Goal: Task Accomplishment & Management: Use online tool/utility

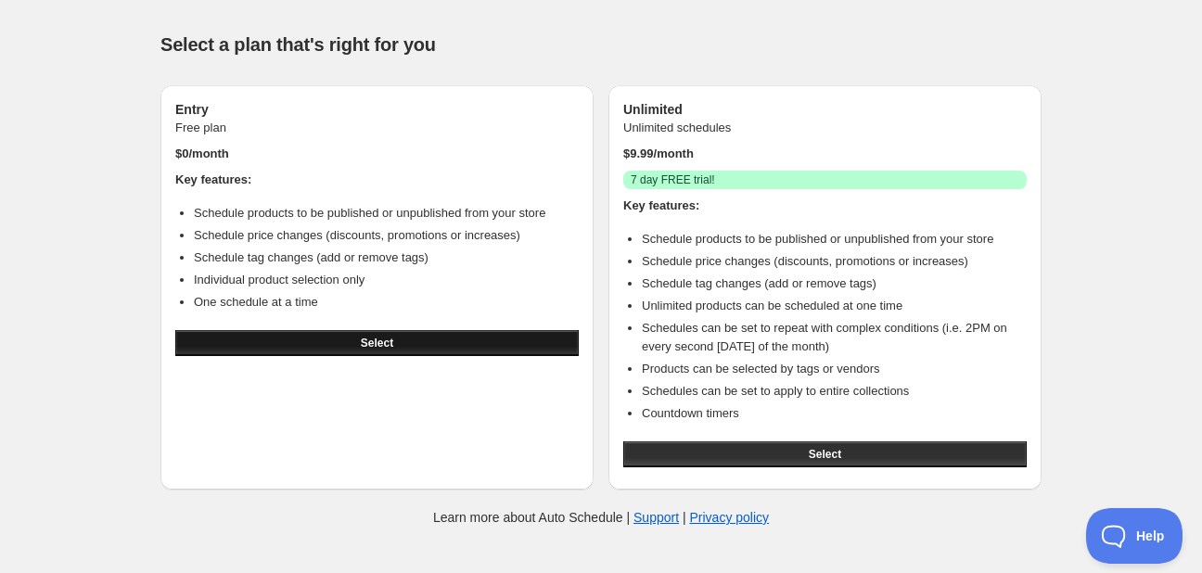
click at [422, 338] on button "Select" at bounding box center [377, 343] width 404 height 26
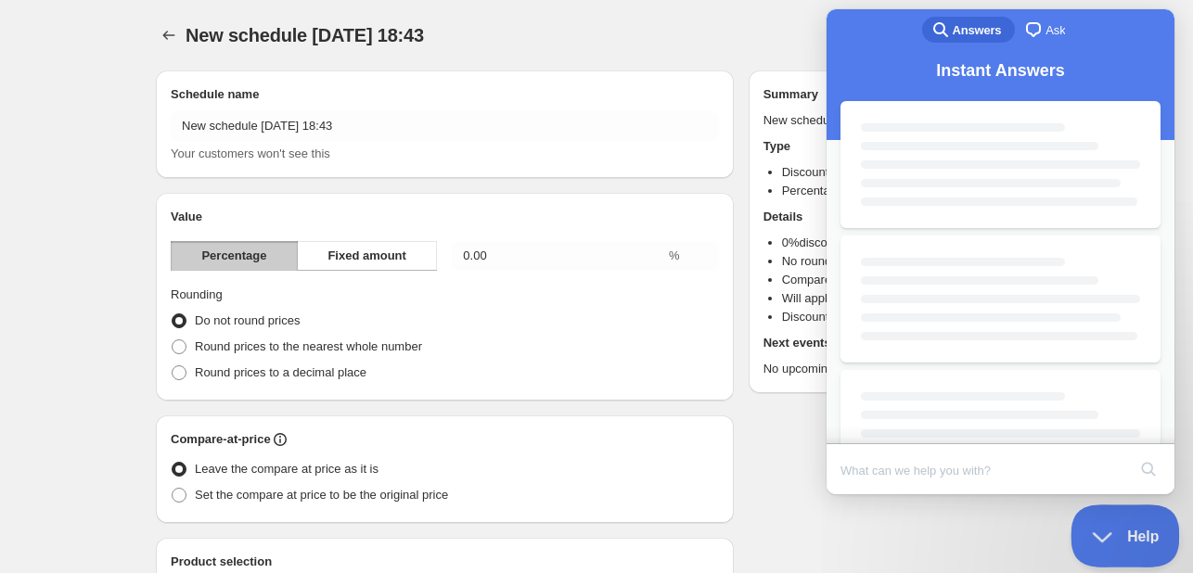
click at [1112, 533] on span "Help" at bounding box center [1119, 532] width 96 height 13
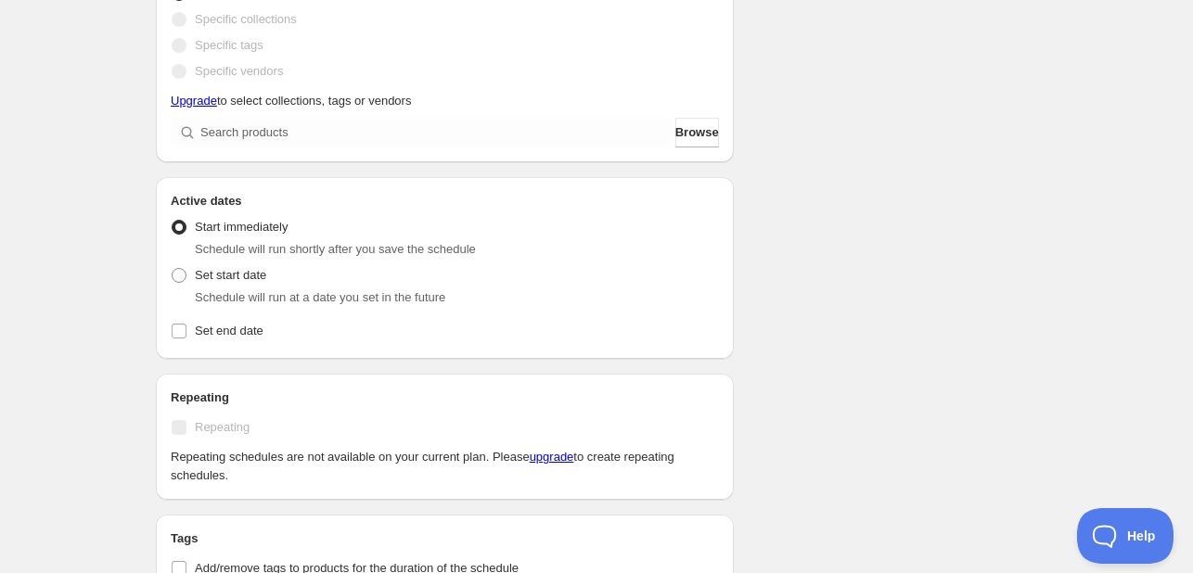
scroll to position [649, 0]
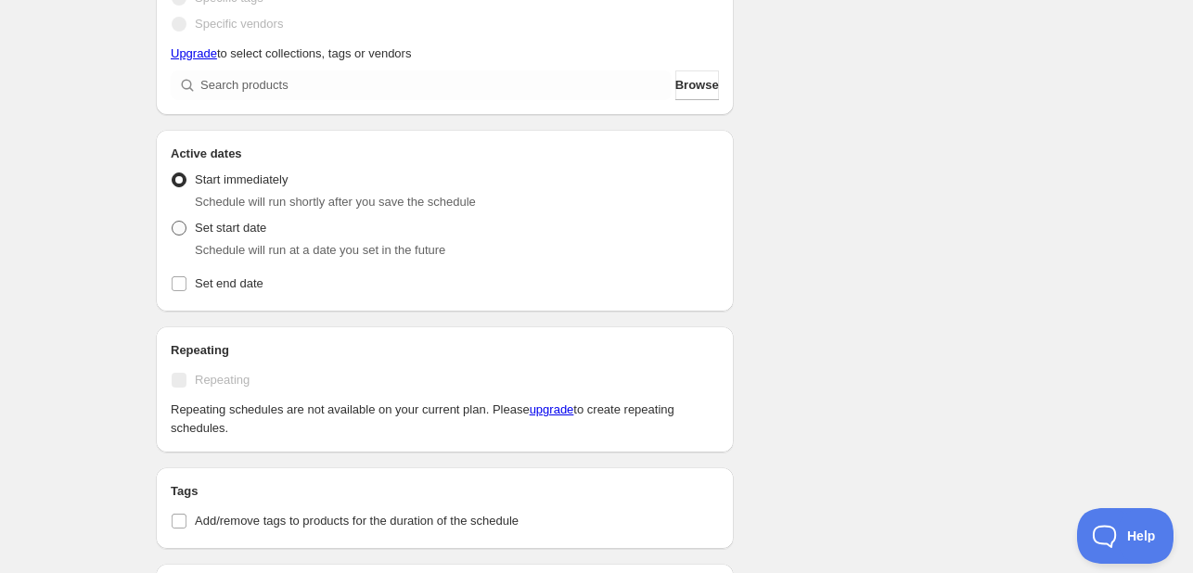
click at [244, 231] on span "Set start date" at bounding box center [230, 228] width 71 height 14
click at [173, 222] on input "Set start date" at bounding box center [172, 221] width 1 height 1
radio input "true"
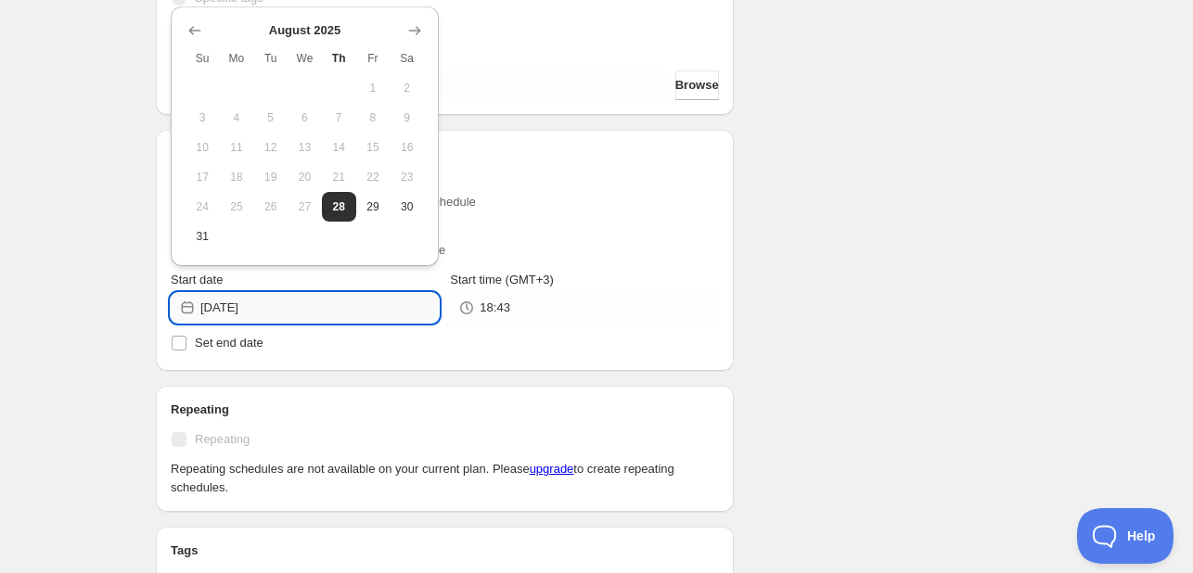
click at [317, 296] on input "2025-08-28" at bounding box center [319, 308] width 238 height 30
drag, startPoint x: 857, startPoint y: 235, endPoint x: 842, endPoint y: 239, distance: 15.6
click at [858, 235] on div "Schedule name New schedule Aug 28 2025 18:43 Your customers won't see this Valu…" at bounding box center [589, 124] width 896 height 1436
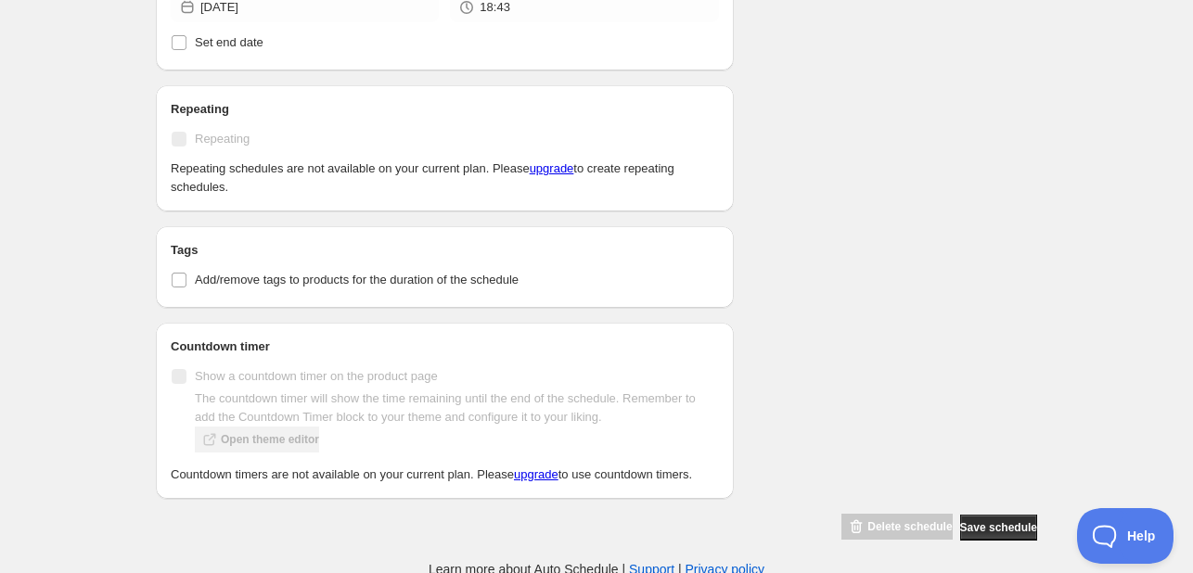
scroll to position [954, 0]
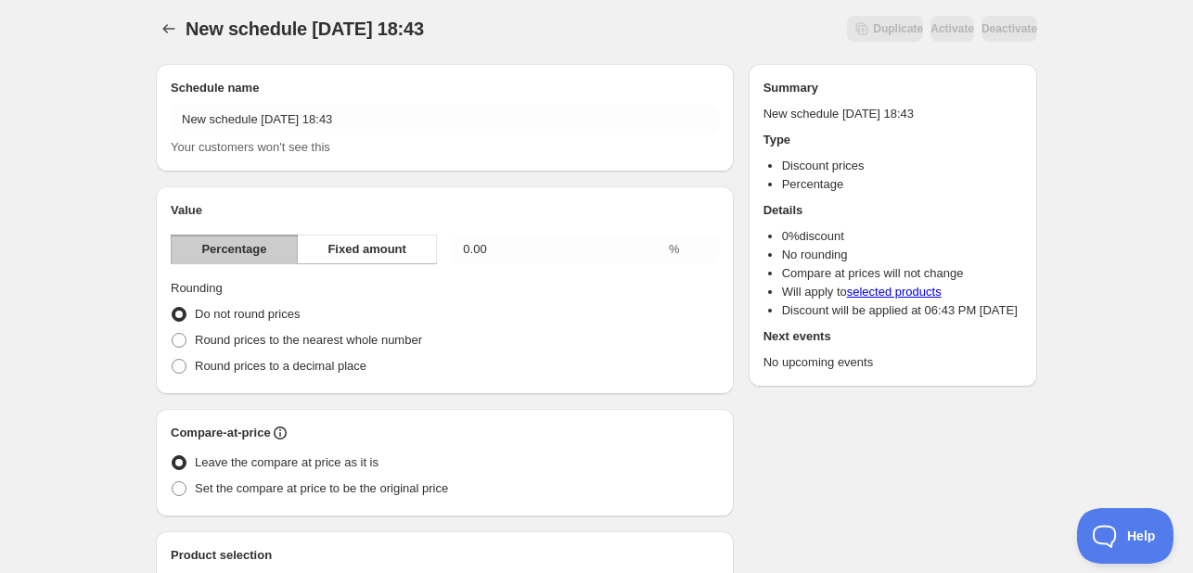
scroll to position [0, 0]
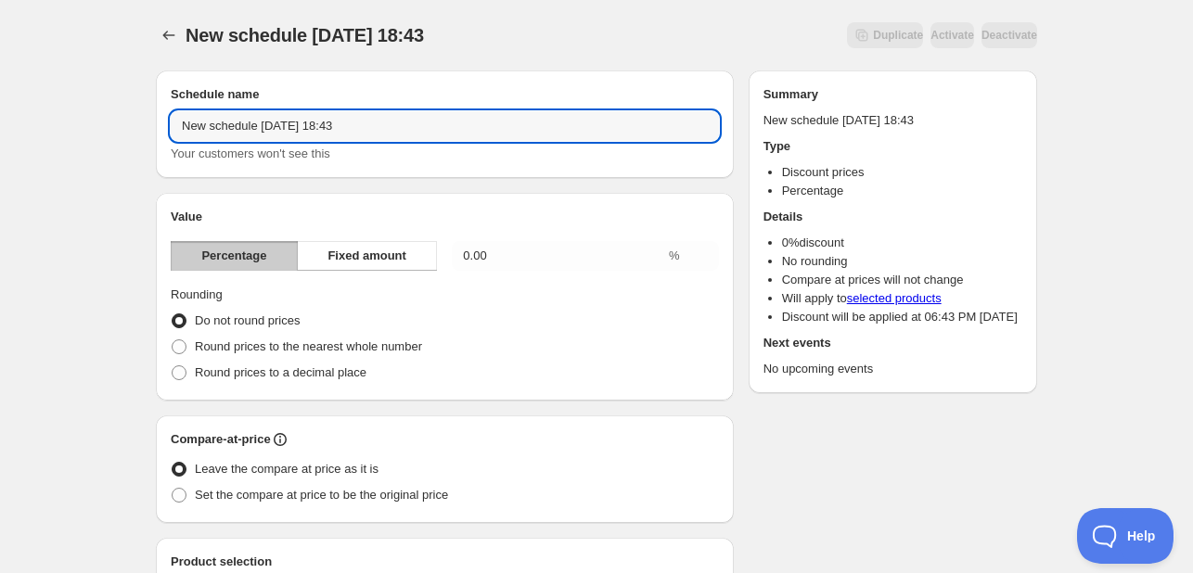
drag, startPoint x: 469, startPoint y: 118, endPoint x: 472, endPoint y: 47, distance: 70.6
click at [431, 47] on div "New schedule Aug 28 2025 18:43" at bounding box center [309, 35] width 246 height 26
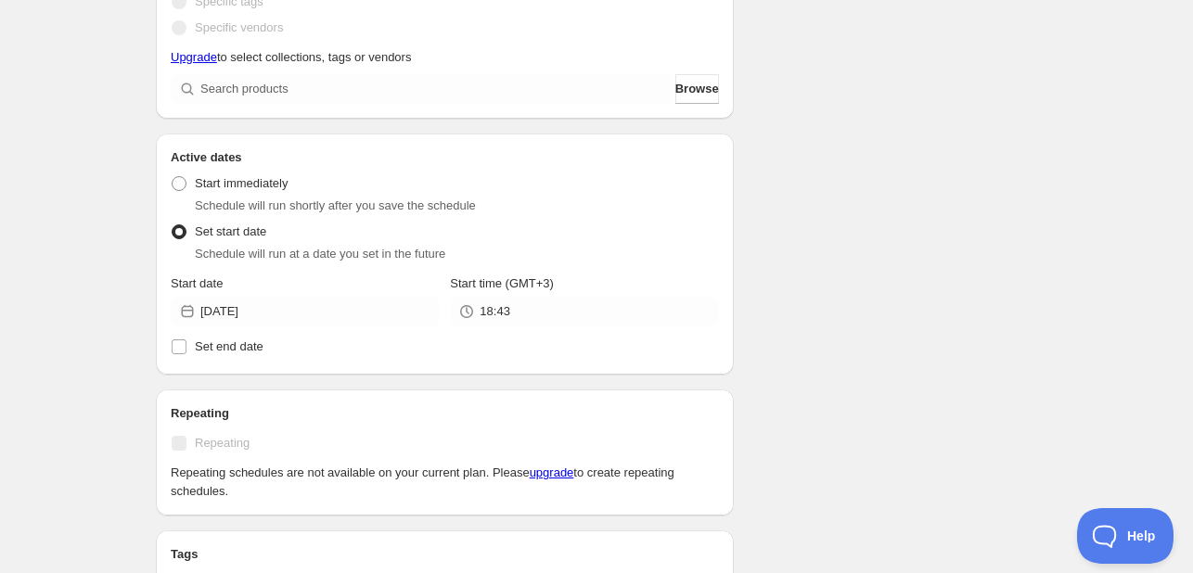
scroll to position [649, 0]
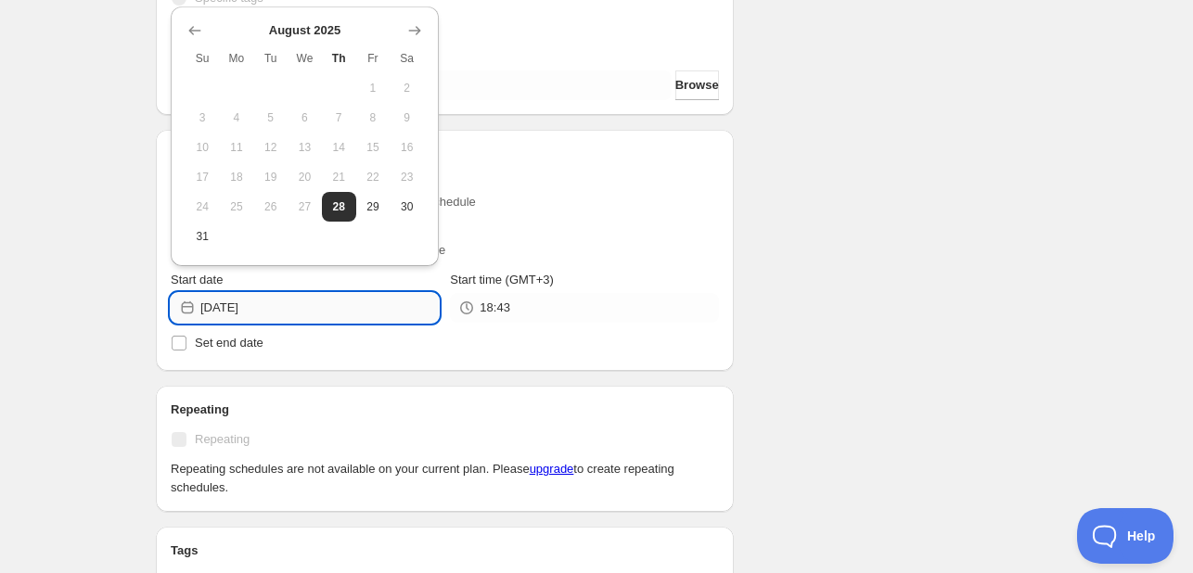
click at [316, 298] on input "2025-08-28" at bounding box center [319, 308] width 238 height 30
click at [383, 208] on button "29" at bounding box center [373, 207] width 34 height 30
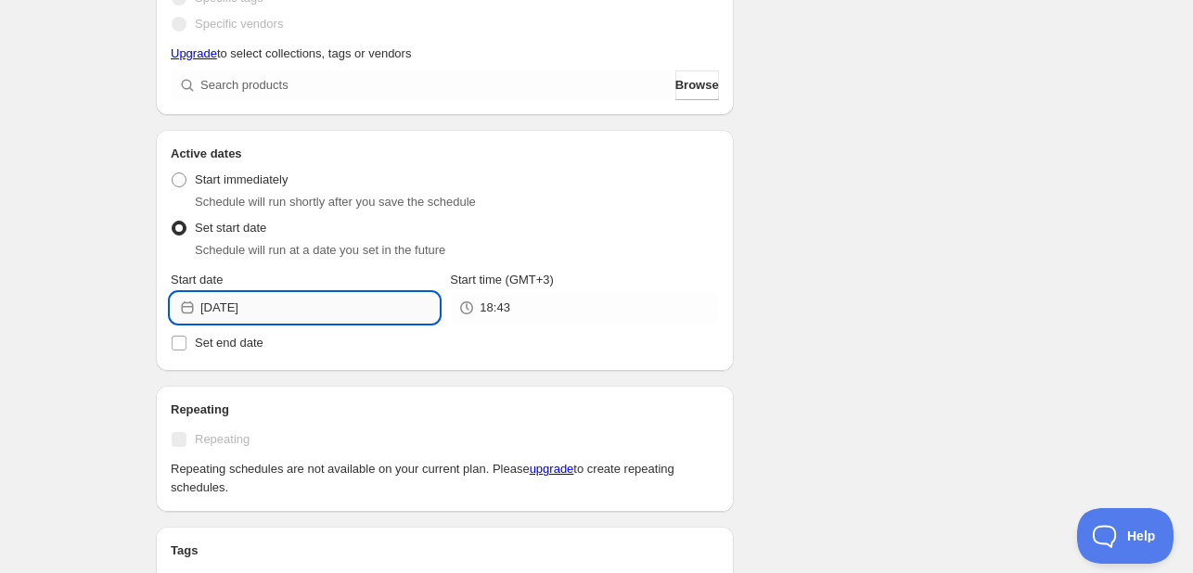
click at [340, 318] on input "2025-08-29" at bounding box center [319, 308] width 238 height 30
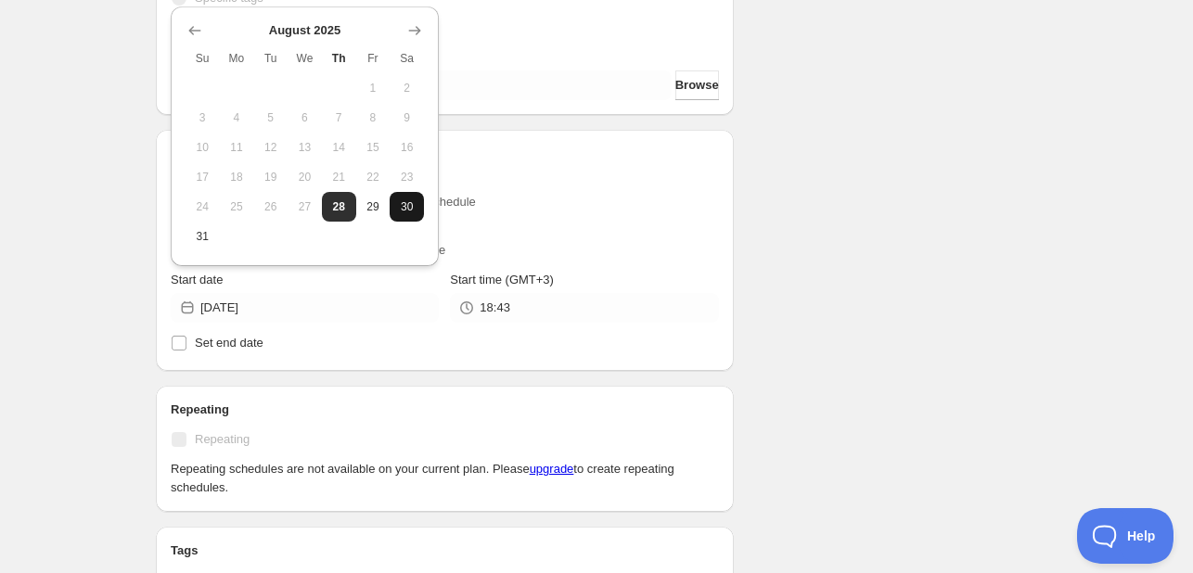
click at [419, 216] on button "30" at bounding box center [407, 207] width 34 height 30
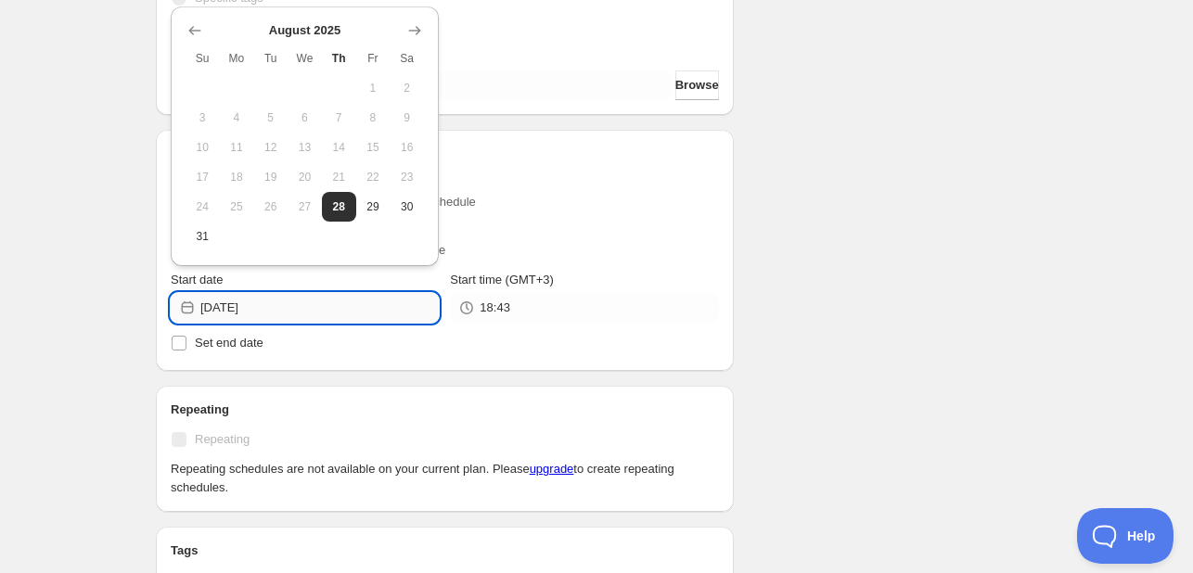
click at [306, 301] on input "2025-08-30" at bounding box center [319, 308] width 238 height 30
click at [364, 216] on button "29" at bounding box center [373, 207] width 34 height 30
type input "2025-08-29"
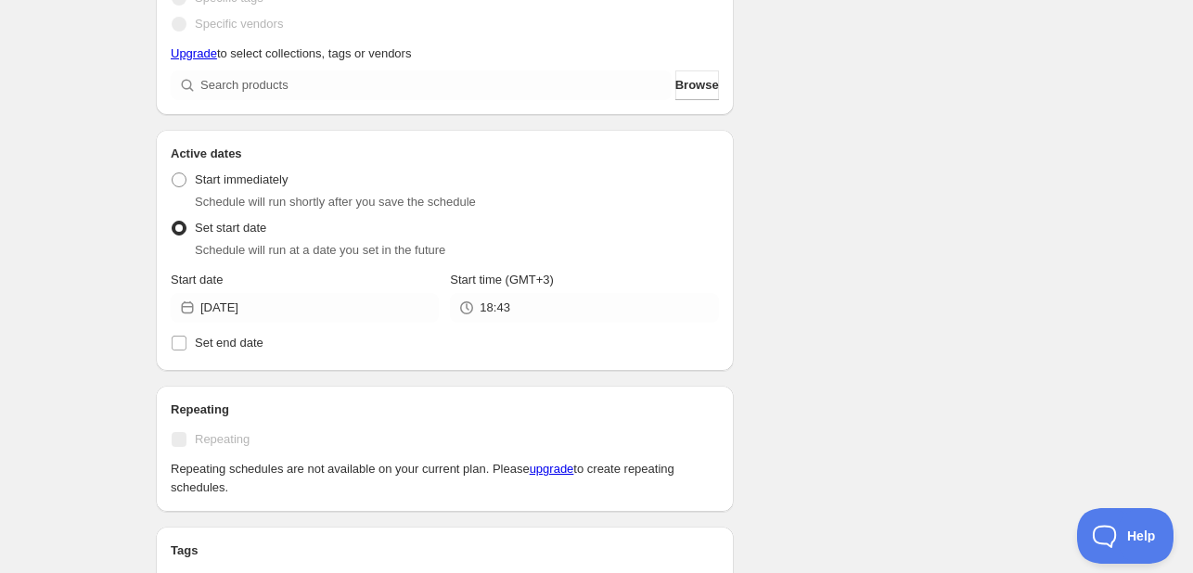
click at [479, 302] on div "18:43" at bounding box center [584, 308] width 268 height 30
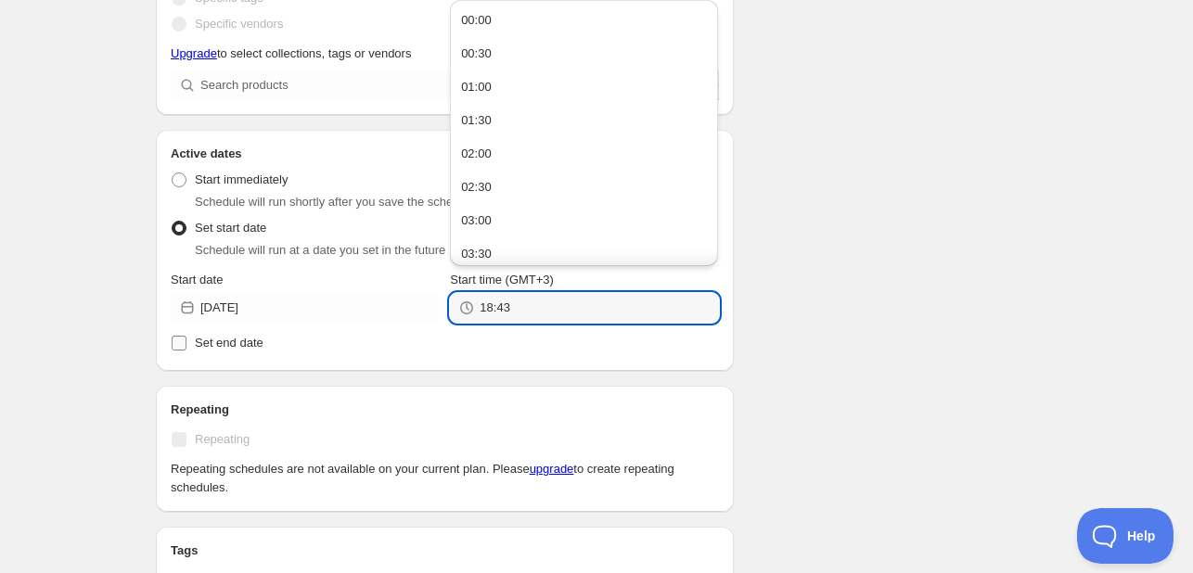
click at [243, 343] on span "Set end date" at bounding box center [229, 343] width 69 height 14
click at [186, 343] on input "Set end date" at bounding box center [179, 343] width 15 height 15
checkbox input "true"
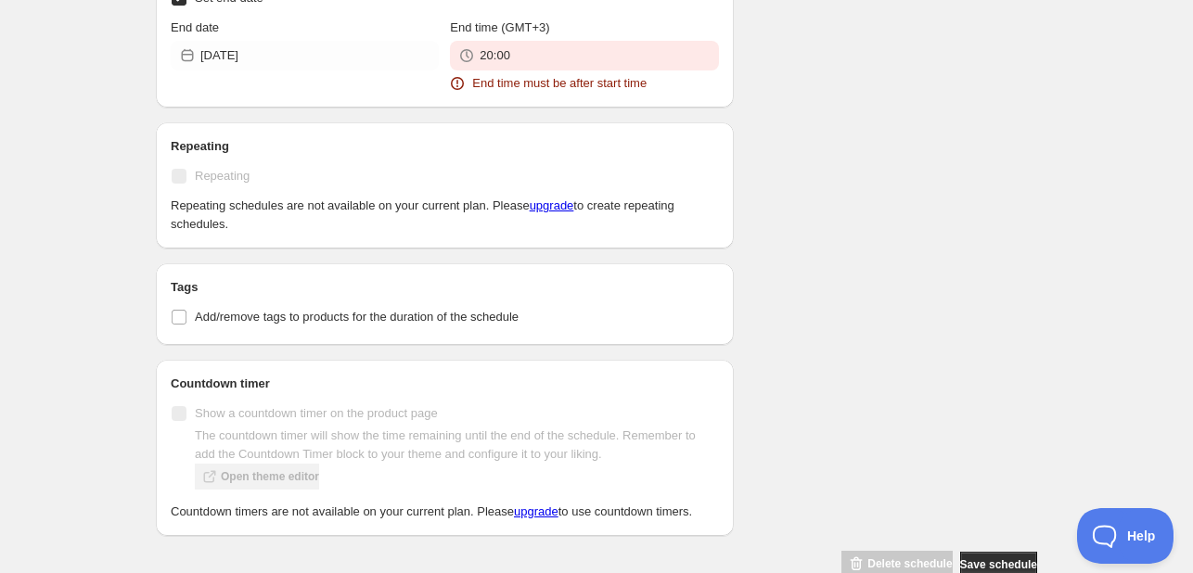
scroll to position [1021, 0]
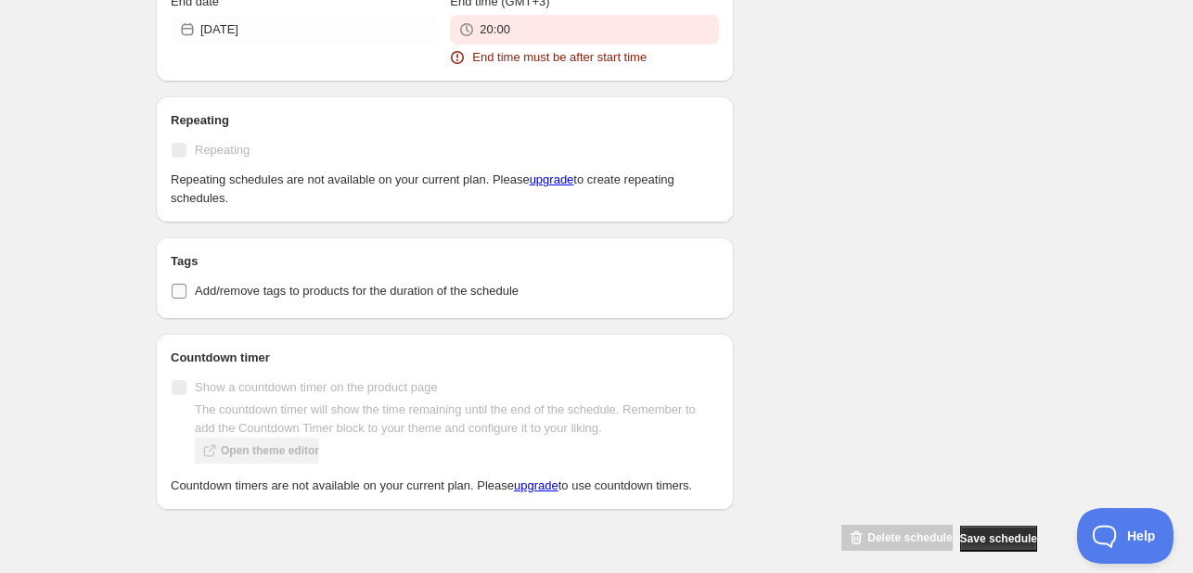
click at [296, 297] on span "Add/remove tags to products for the duration of the schedule" at bounding box center [357, 291] width 324 height 14
click at [186, 297] on input "Add/remove tags to products for the duration of the schedule" at bounding box center [179, 291] width 15 height 15
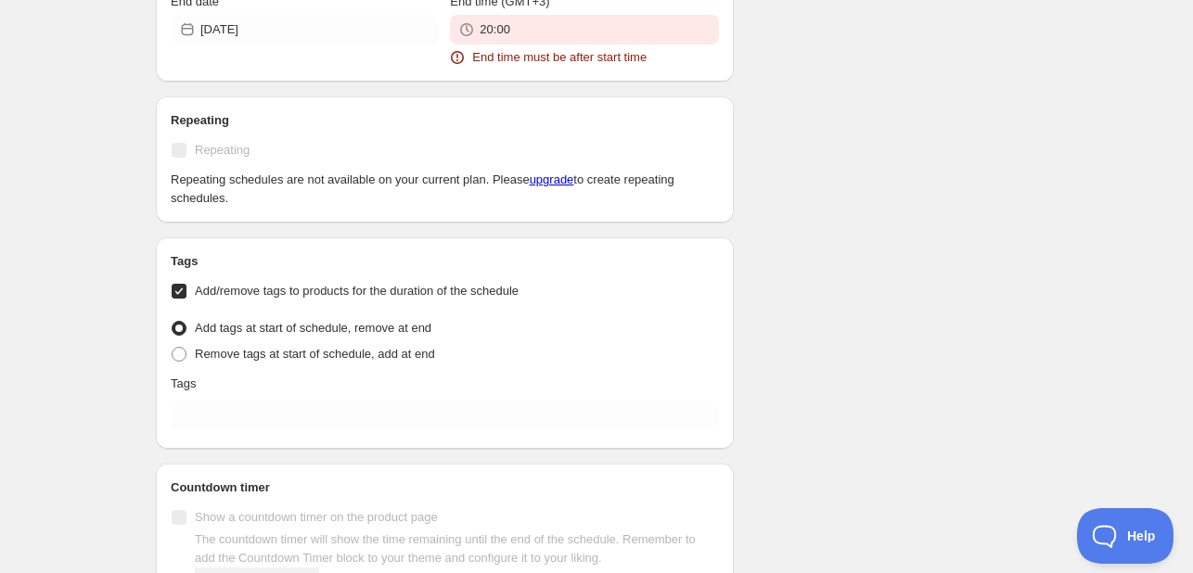
click at [300, 293] on span "Add/remove tags to products for the duration of the schedule" at bounding box center [357, 291] width 324 height 14
click at [186, 293] on input "Add/remove tags to products for the duration of the schedule" at bounding box center [179, 291] width 15 height 15
checkbox input "false"
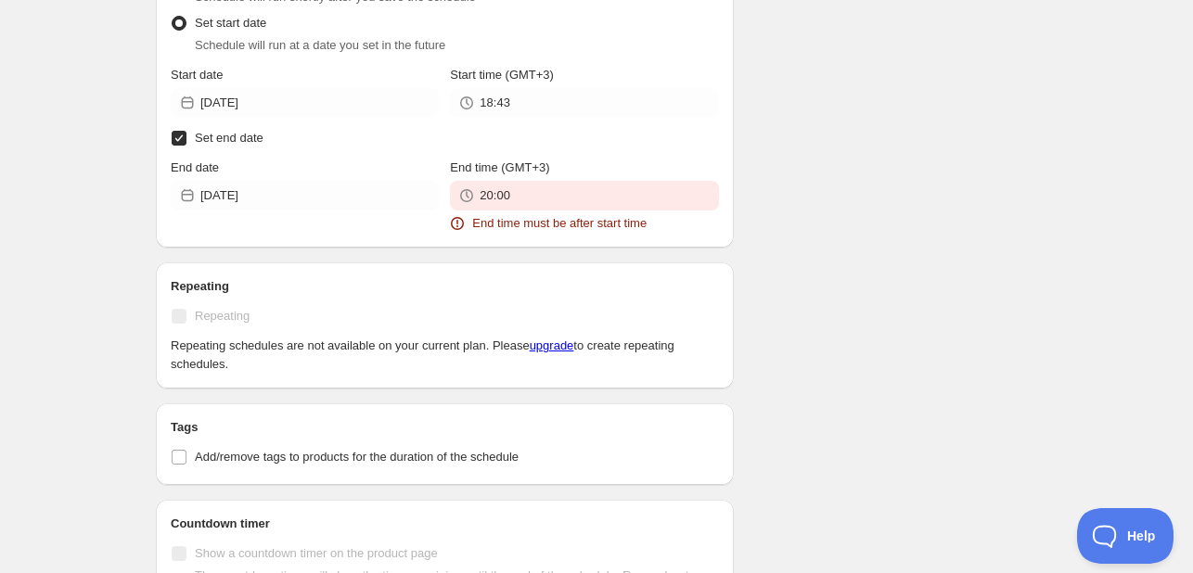
scroll to position [835, 0]
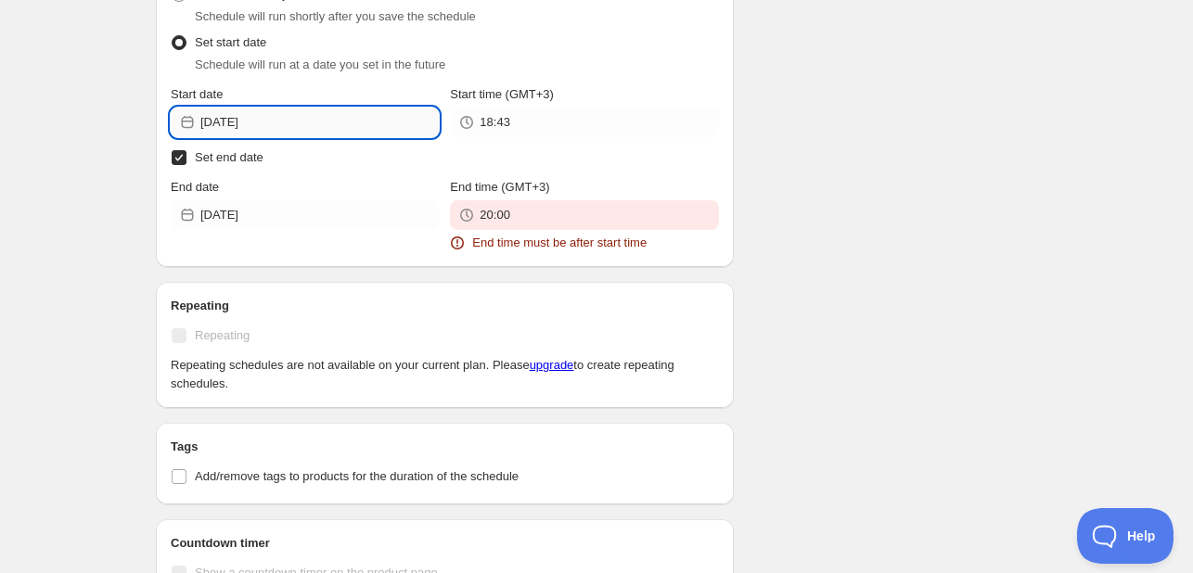
click at [309, 129] on input "2025-08-29" at bounding box center [319, 123] width 238 height 30
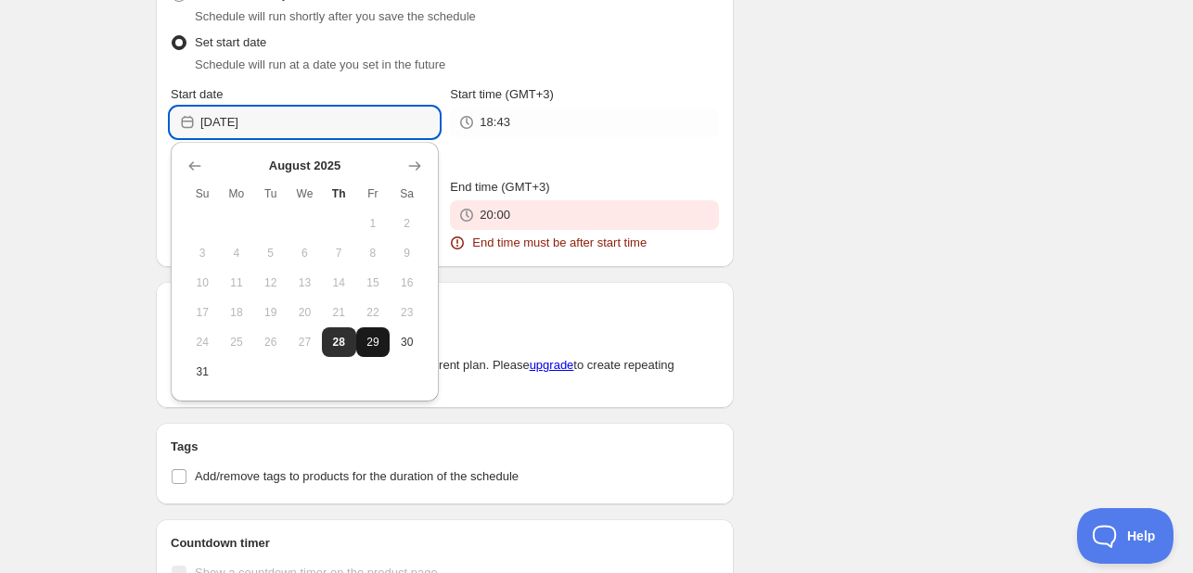
click at [370, 330] on button "29" at bounding box center [373, 343] width 34 height 30
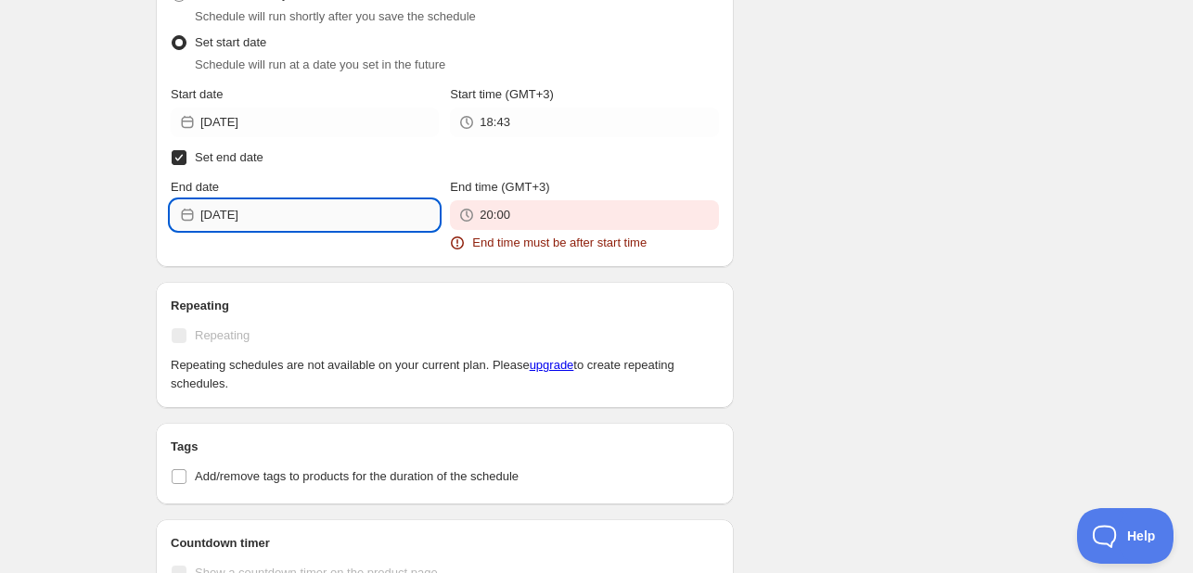
click at [302, 214] on input "2025-08-28" at bounding box center [319, 215] width 238 height 30
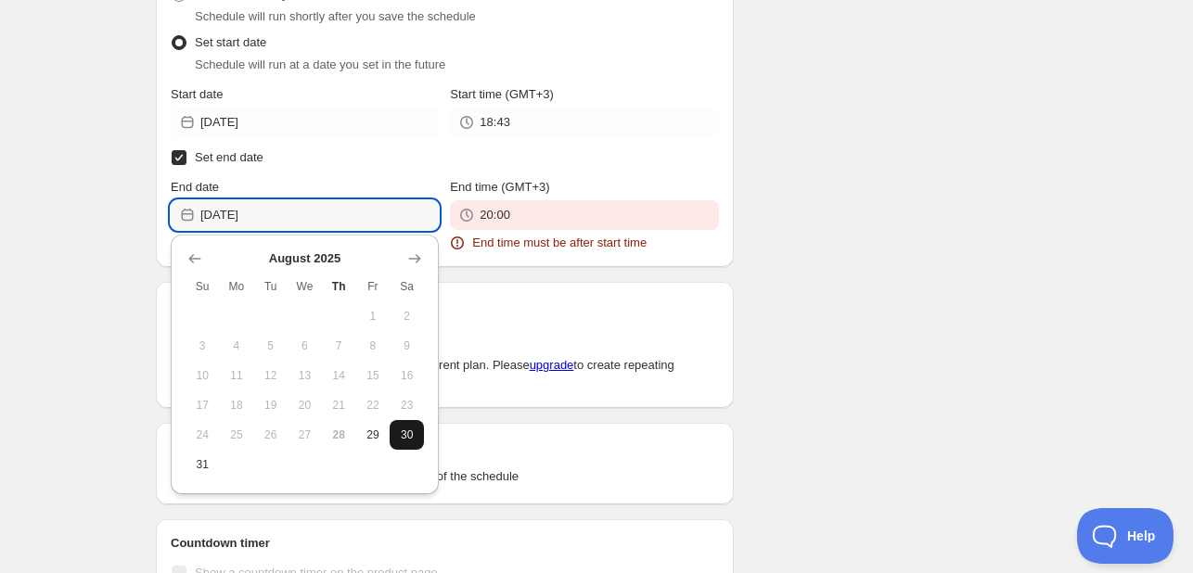
click at [414, 428] on span "30" at bounding box center [406, 435] width 19 height 15
type input "2025-08-30"
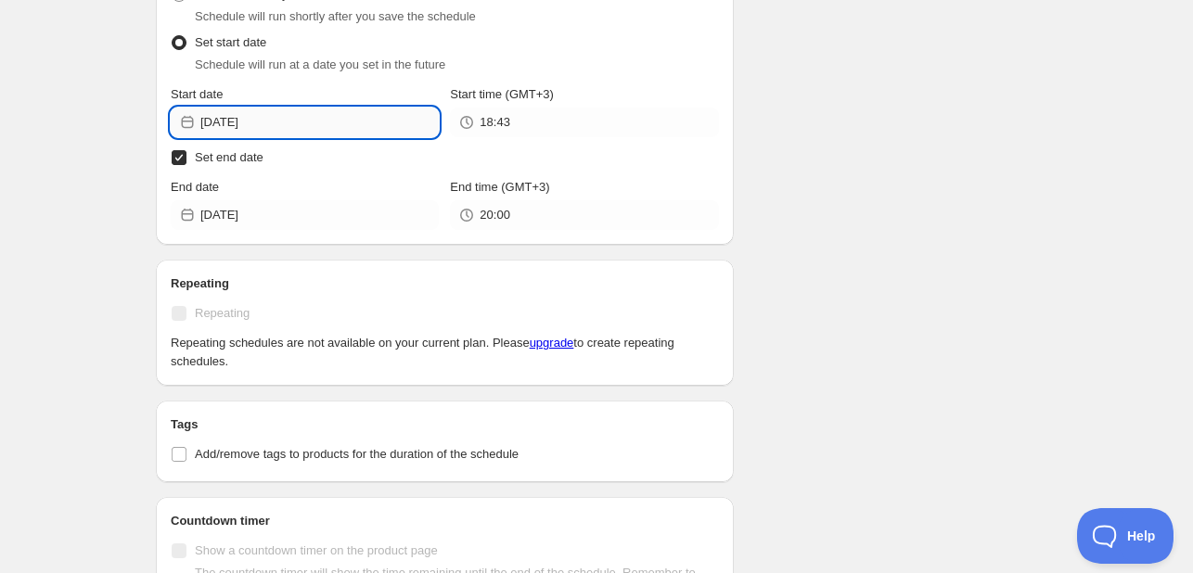
click at [328, 124] on input "2025-08-29" at bounding box center [319, 123] width 238 height 30
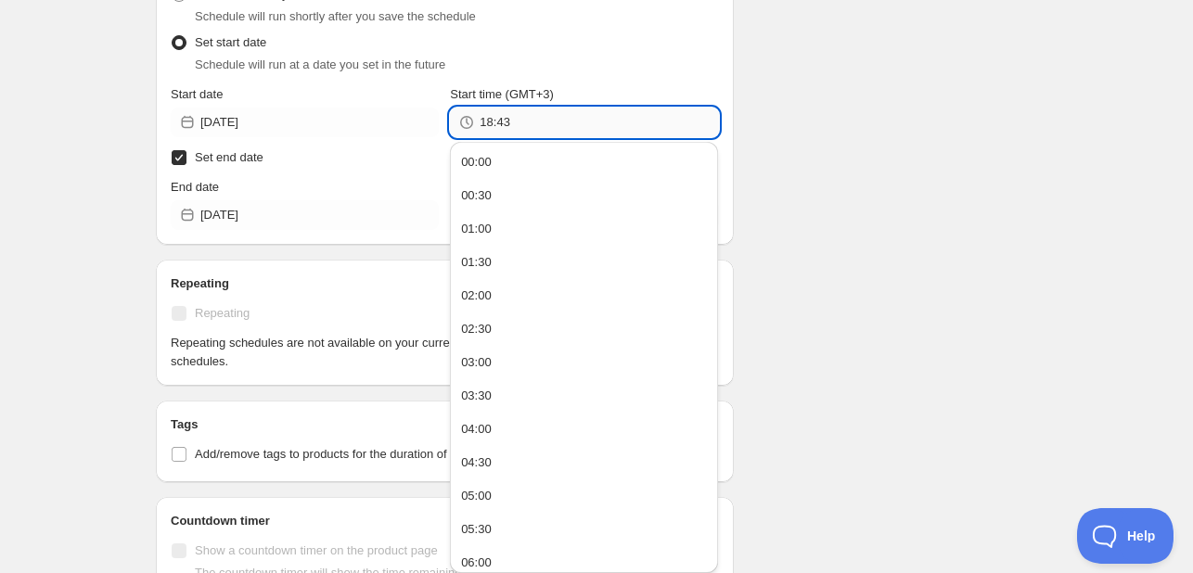
click at [504, 126] on input "18:43" at bounding box center [599, 123] width 238 height 30
click at [495, 161] on button "00:00" at bounding box center [584, 163] width 257 height 30
type input "00:00"
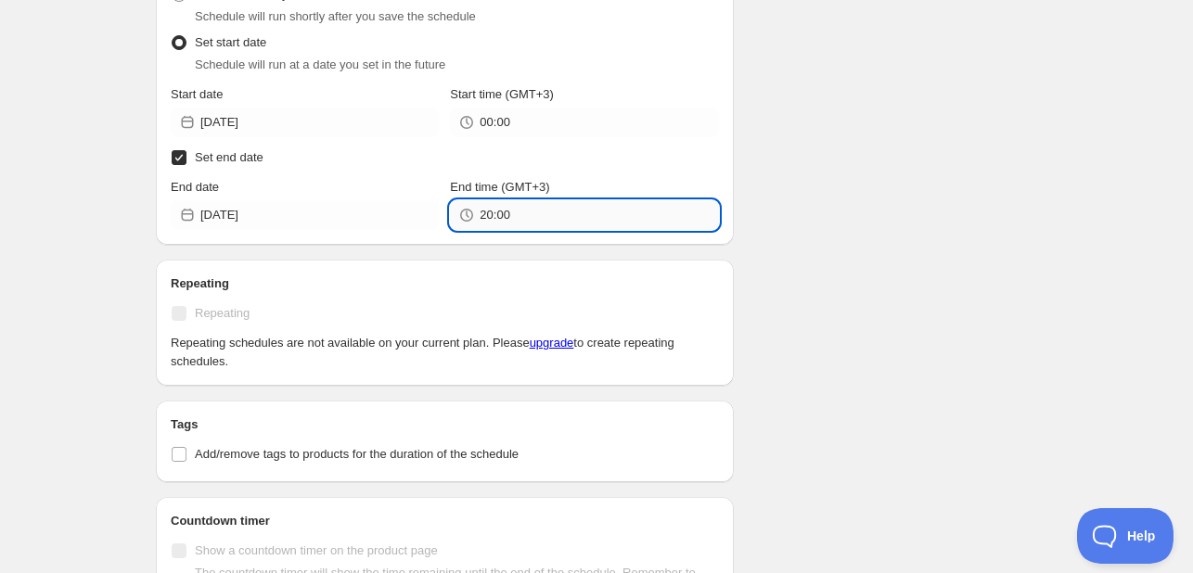
click at [524, 217] on input "20:00" at bounding box center [599, 215] width 238 height 30
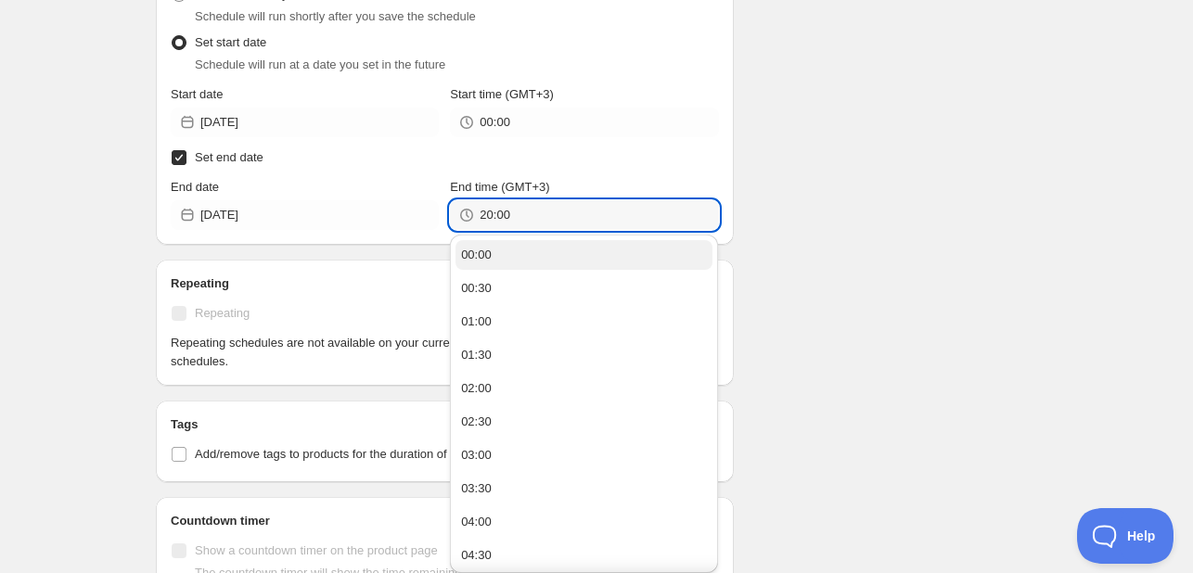
click at [546, 257] on button "00:00" at bounding box center [584, 255] width 257 height 30
type input "00:00"
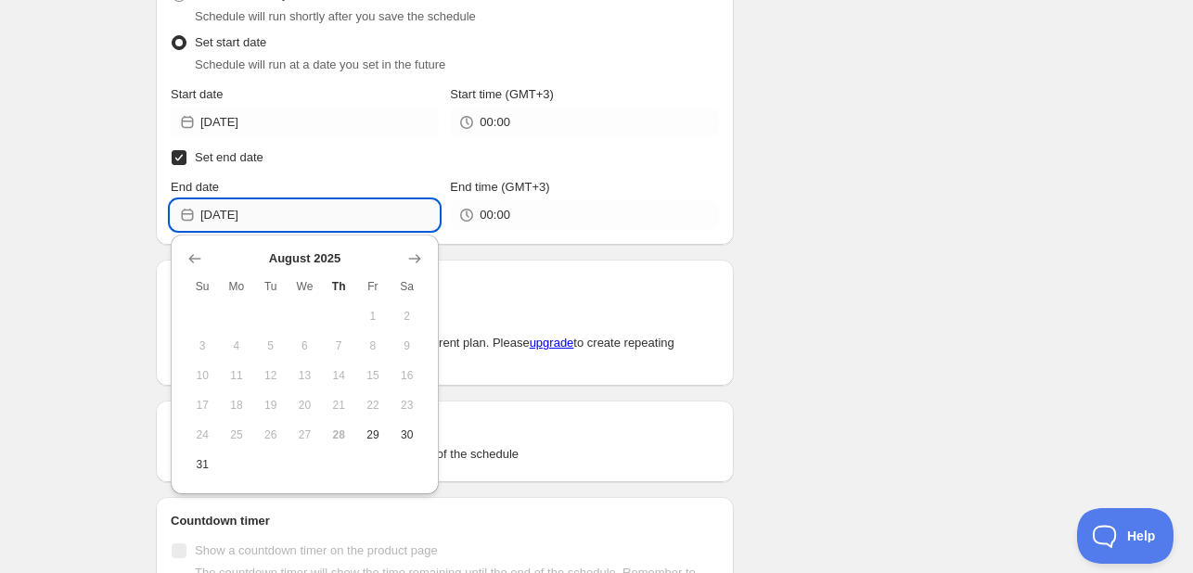
click at [269, 207] on input "2025-08-30" at bounding box center [319, 215] width 238 height 30
click at [196, 472] on button "31" at bounding box center [203, 465] width 34 height 30
type input "2025-08-31"
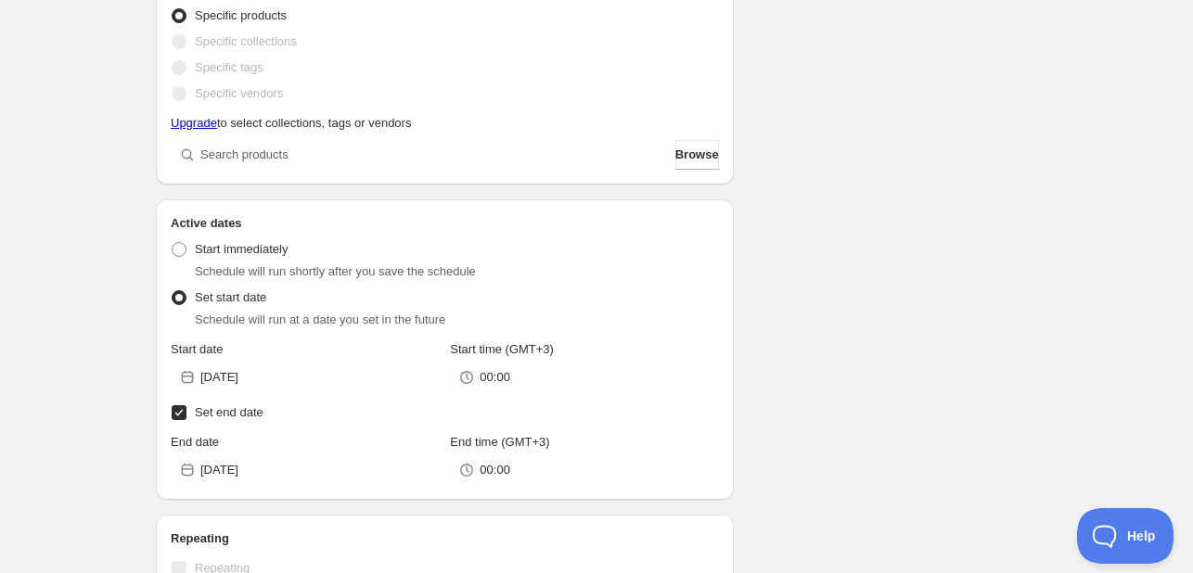
scroll to position [549, 0]
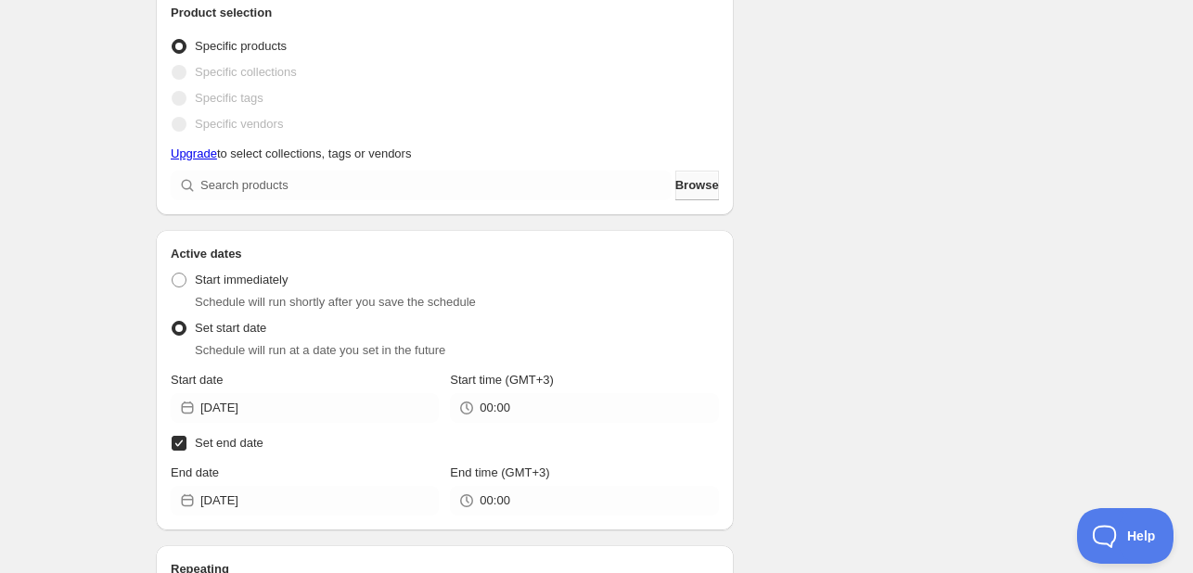
click at [683, 199] on button "Browse" at bounding box center [697, 186] width 44 height 30
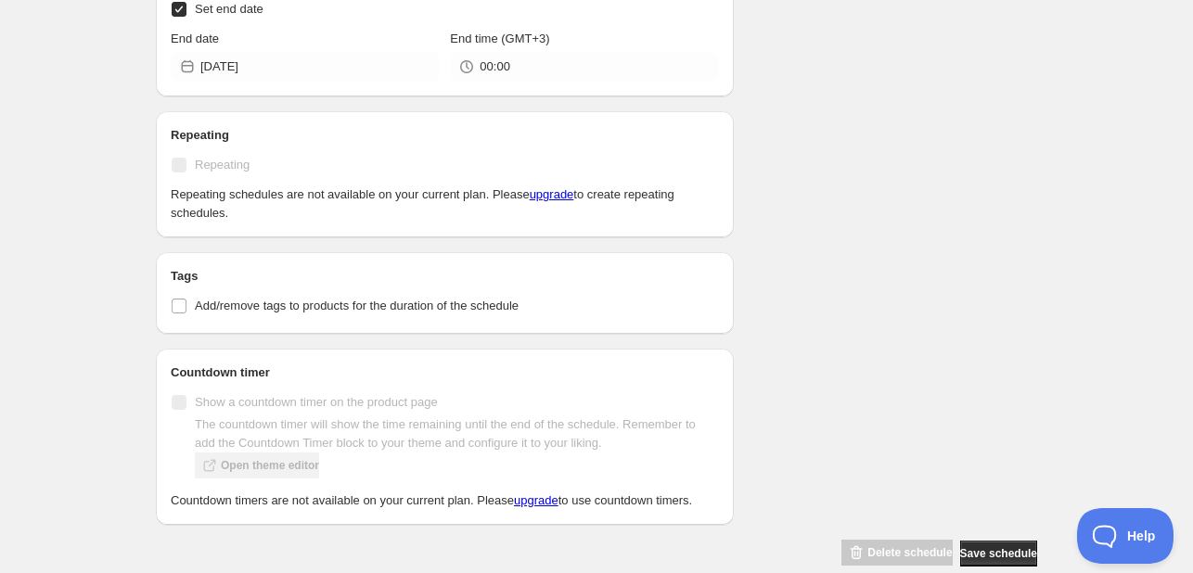
scroll to position [1013, 0]
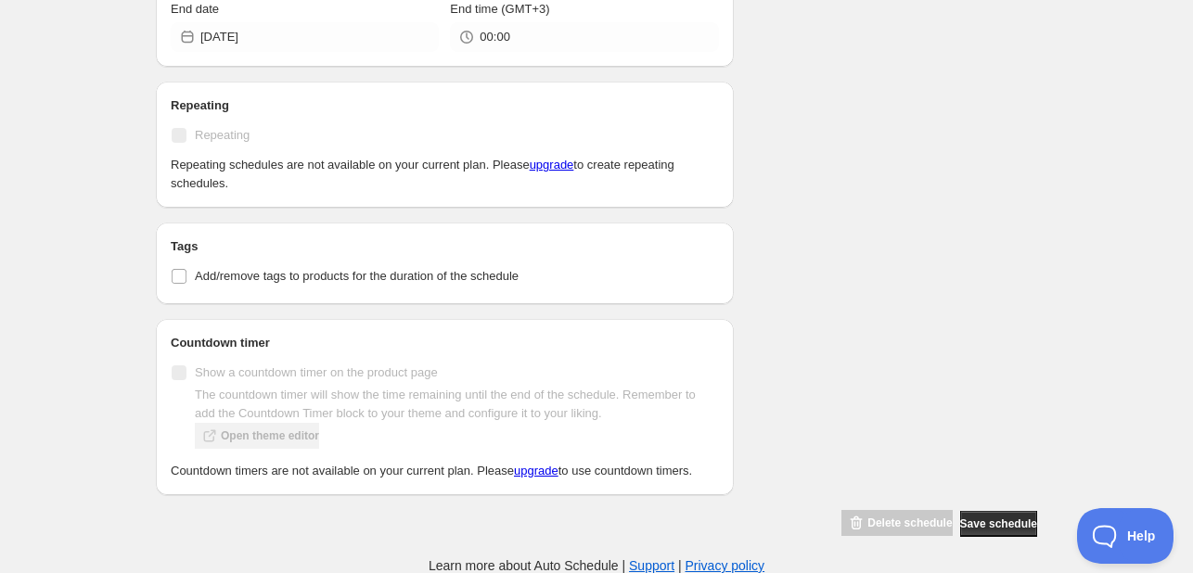
click at [440, 2] on div "End date 2025-08-31 End time (GMT+3) 00:00" at bounding box center [445, 26] width 548 height 52
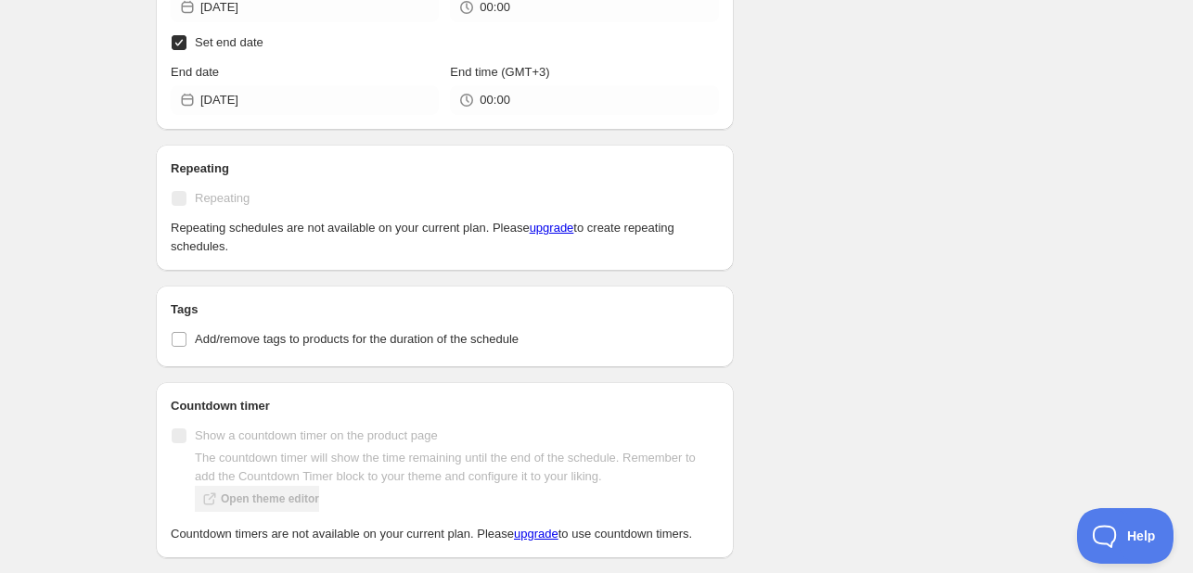
scroll to position [920, 0]
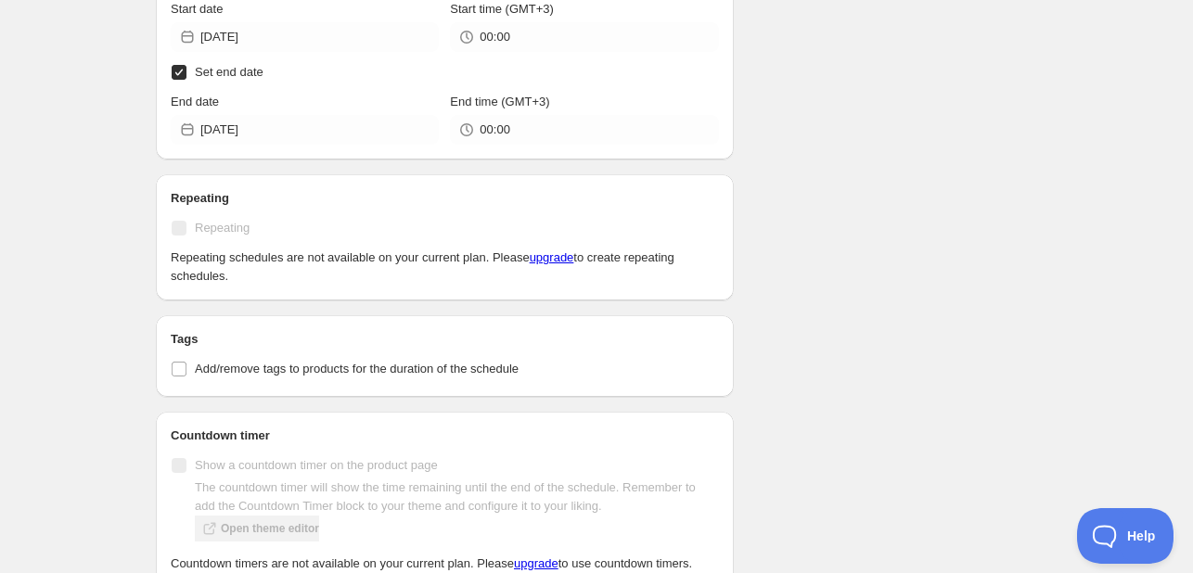
click at [556, 256] on link "upgrade" at bounding box center [552, 257] width 45 height 14
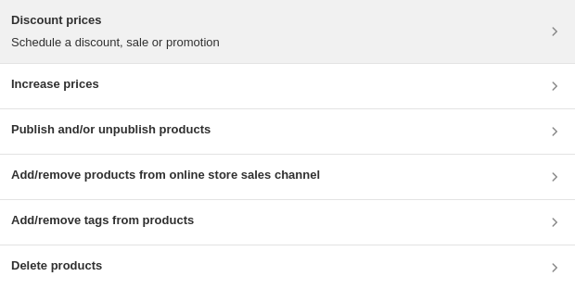
click at [109, 32] on div "Discount prices Schedule a discount, sale or promotion" at bounding box center [115, 31] width 209 height 41
